Goal: Find contact information: Find contact information

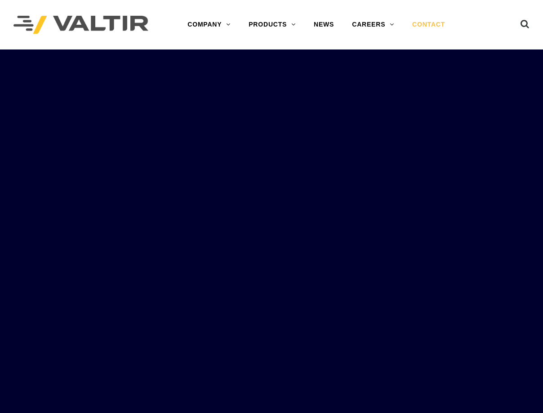
click at [430, 23] on link "CONTACT" at bounding box center [428, 25] width 51 height 18
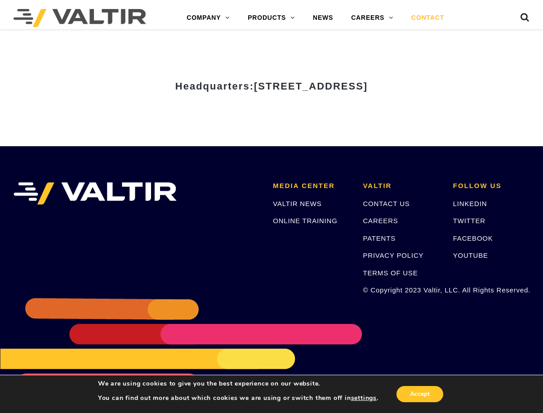
scroll to position [1123, 0]
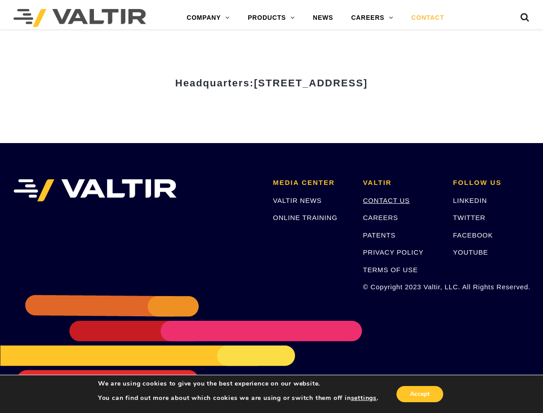
click at [392, 199] on link "CONTACT US" at bounding box center [386, 200] width 47 height 8
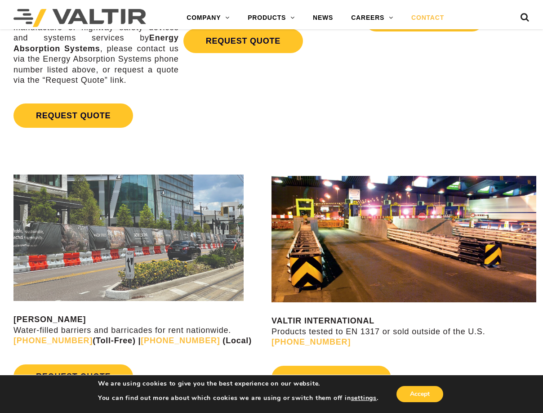
scroll to position [1123, 0]
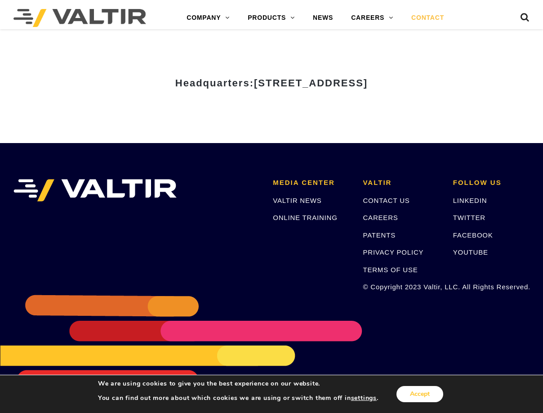
click at [411, 392] on button "Accept" at bounding box center [419, 394] width 47 height 16
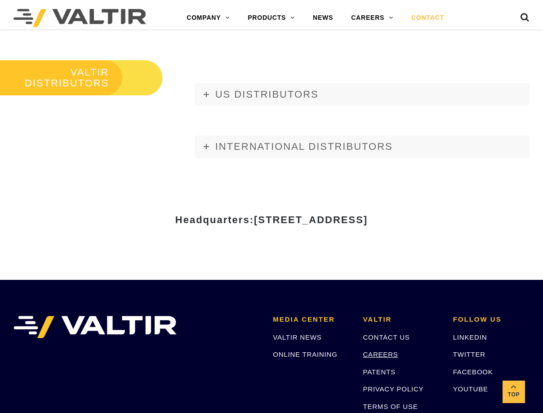
scroll to position [989, 0]
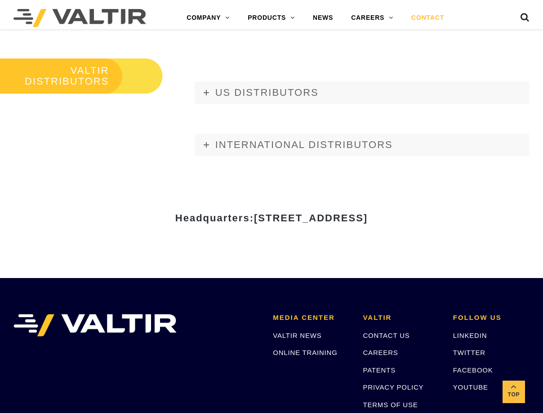
click at [254, 220] on span "[STREET_ADDRESS]" at bounding box center [311, 217] width 114 height 11
click at [237, 101] on link "US DISTRIBUTORS" at bounding box center [362, 92] width 335 height 22
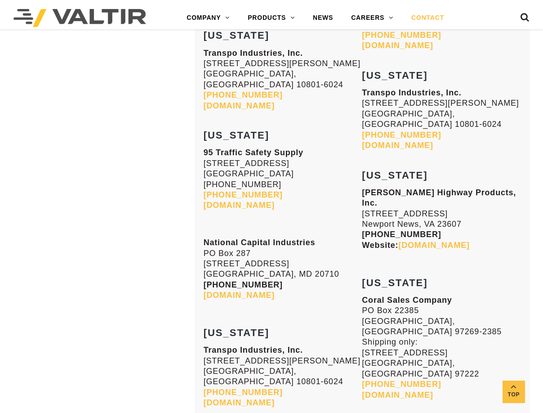
scroll to position [3848, 0]
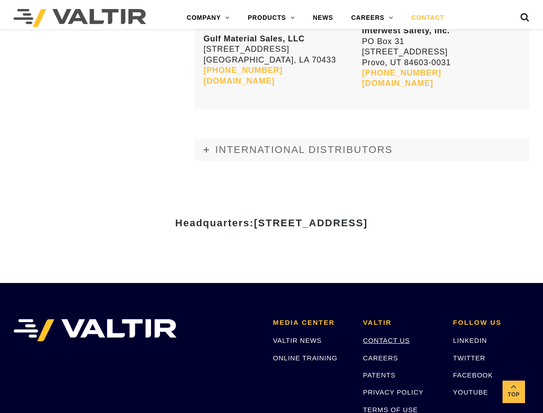
click at [401, 336] on link "CONTACT US" at bounding box center [386, 340] width 47 height 8
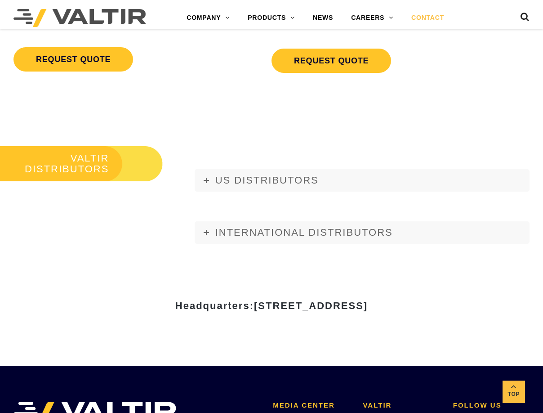
scroll to position [899, 0]
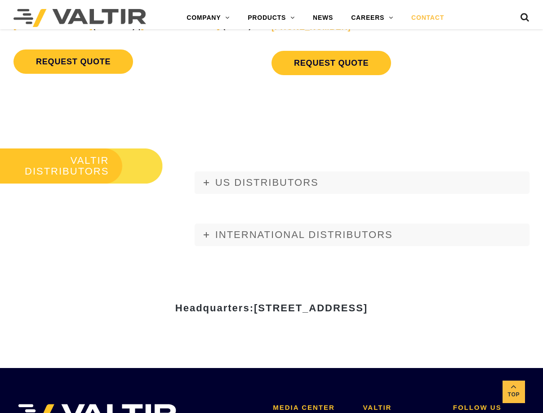
click at [254, 309] on span "[STREET_ADDRESS]" at bounding box center [311, 307] width 114 height 11
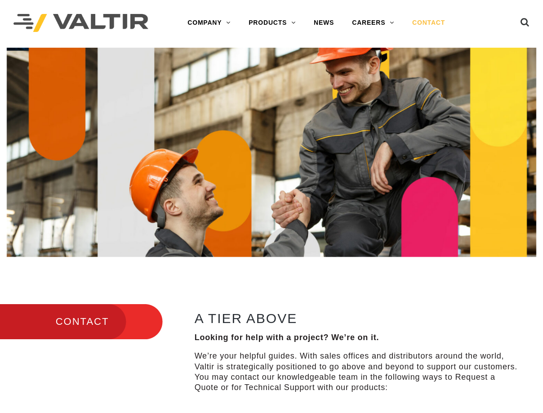
scroll to position [0, 0]
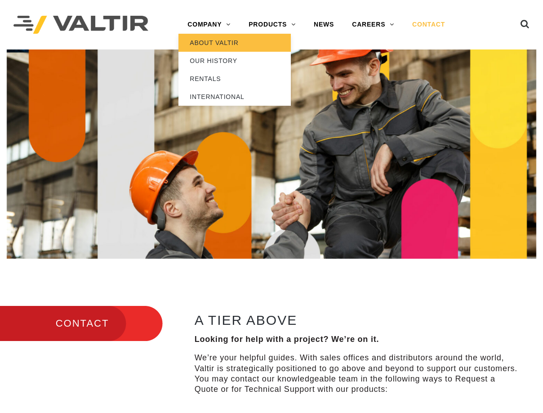
click at [216, 40] on link "ABOUT VALTIR" at bounding box center [234, 43] width 112 height 18
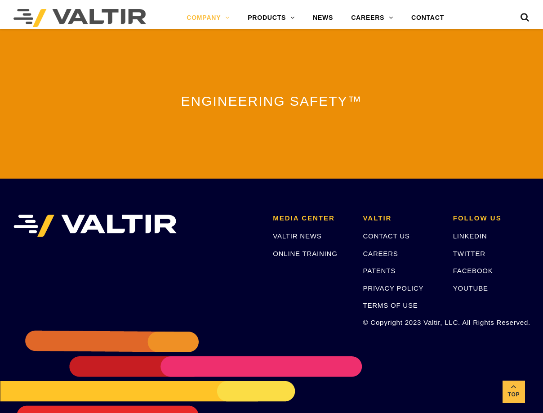
scroll to position [2098, 0]
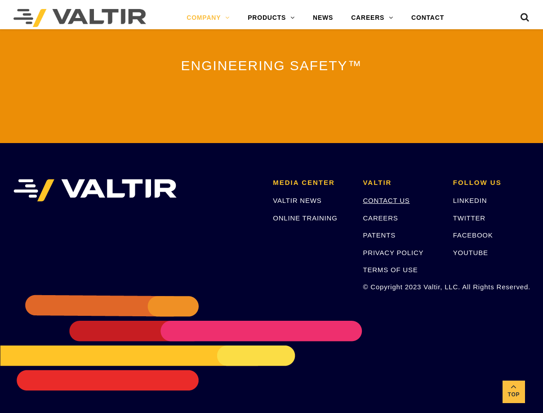
click at [374, 196] on link "CONTACT US" at bounding box center [386, 200] width 47 height 8
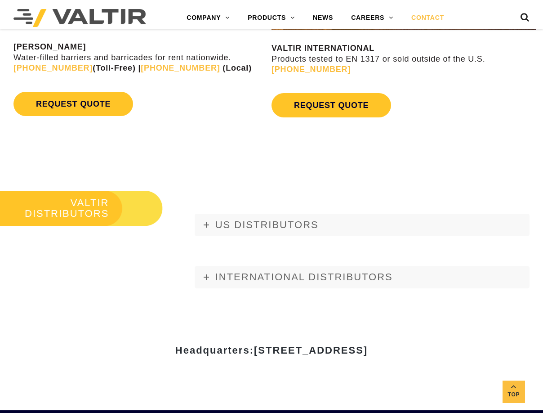
scroll to position [989, 0]
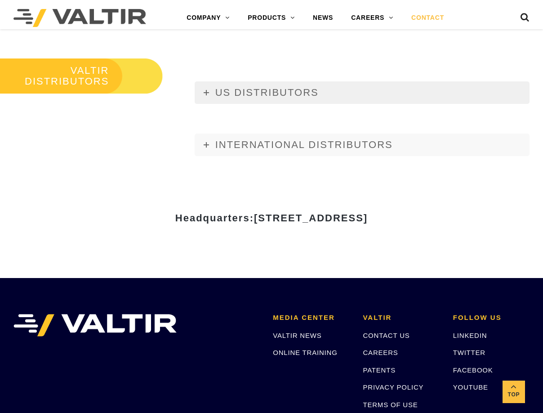
click at [241, 98] on link "US DISTRIBUTORS" at bounding box center [362, 92] width 335 height 22
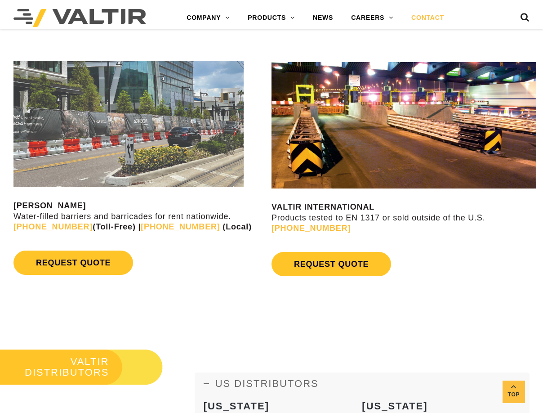
scroll to position [809, 0]
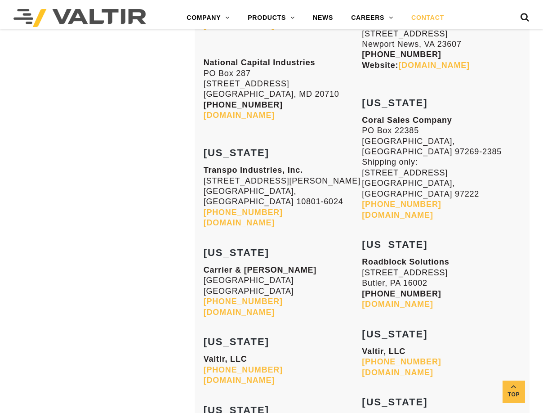
scroll to position [3685, 0]
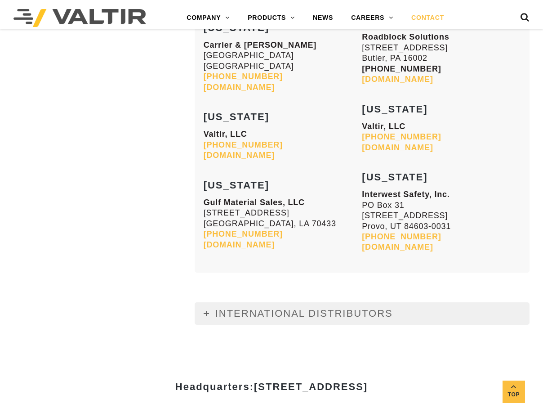
click at [246, 307] on span "INTERNATIONAL DISTRIBUTORS" at bounding box center [303, 312] width 177 height 11
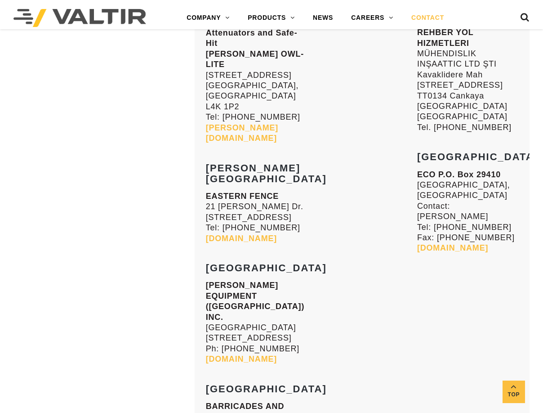
scroll to position [7636, 0]
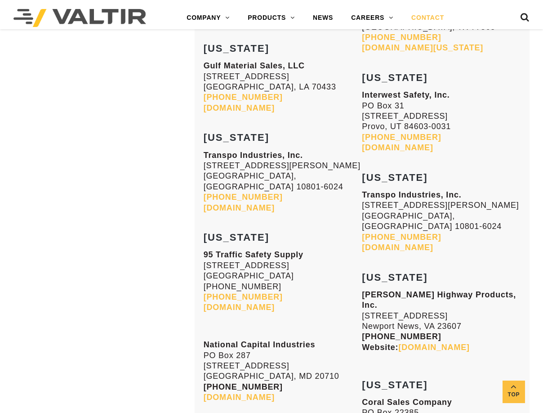
scroll to position [3146, 0]
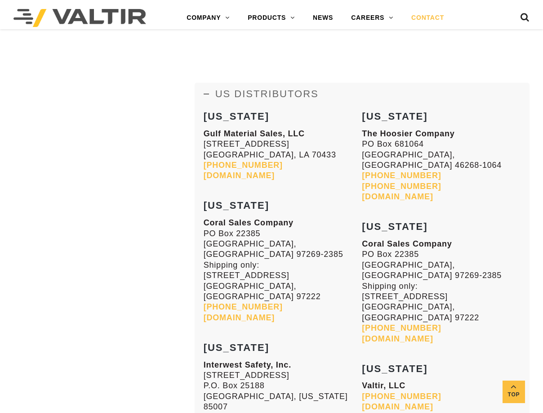
scroll to position [987, 0]
